Goal: Find specific page/section: Find specific page/section

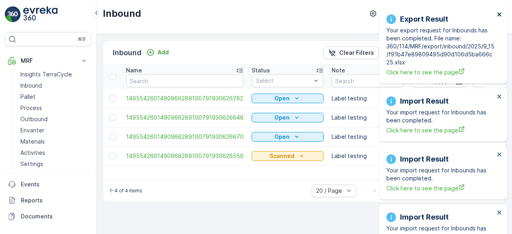
click at [500, 15] on icon "close" at bounding box center [500, 14] width 6 height 6
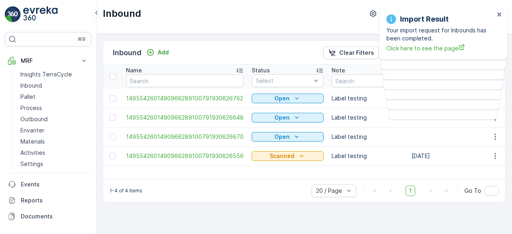
click at [150, 23] on div "Inbound TerraCycle-UK02-Econpro ( +01:00 )" at bounding box center [304, 17] width 416 height 34
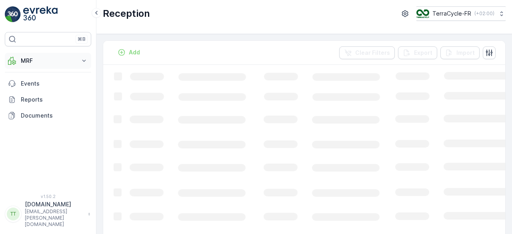
click at [58, 59] on p "MRF" at bounding box center [48, 61] width 54 height 8
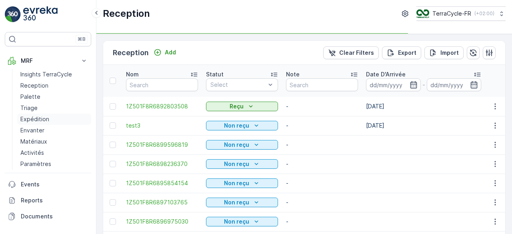
type input "Test-Babybel"
click at [38, 117] on p "Expédition" at bounding box center [34, 119] width 29 height 8
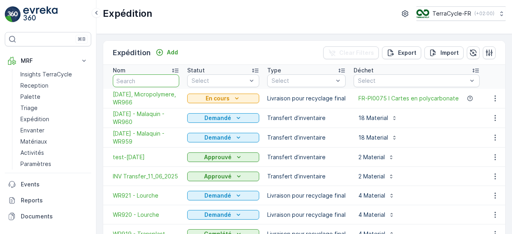
click at [135, 80] on input "text" at bounding box center [146, 80] width 66 height 13
type input "card"
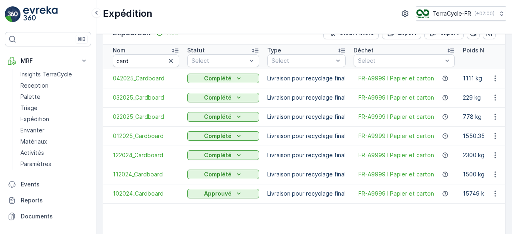
scroll to position [21, 0]
